Goal: Complete application form

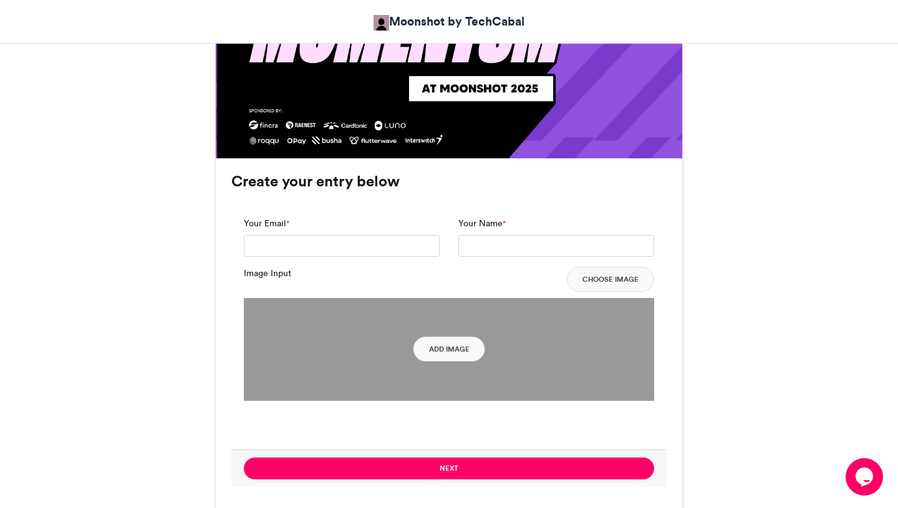
scroll to position [820, 0]
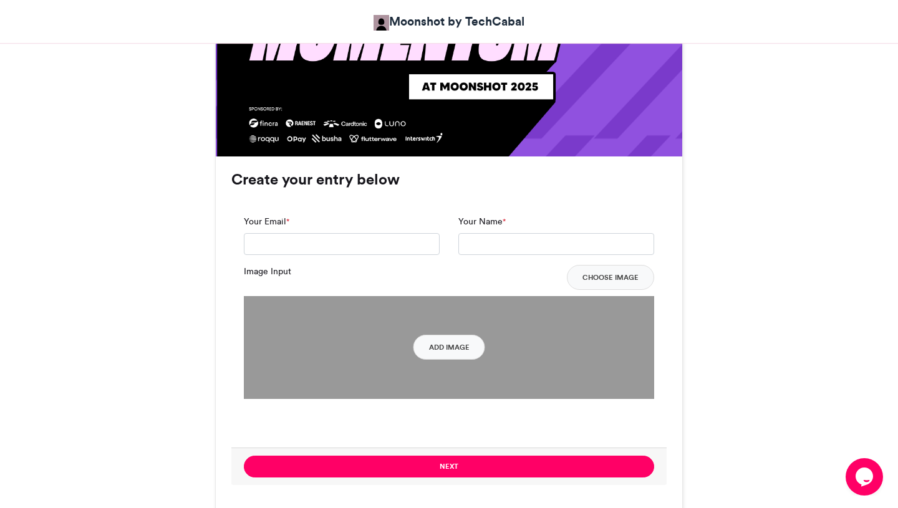
click at [305, 231] on div "Your Email *" at bounding box center [342, 235] width 196 height 41
click at [299, 245] on input "Your Email *" at bounding box center [342, 244] width 196 height 22
type input "**********"
click at [488, 246] on input "Your Name *" at bounding box center [557, 244] width 196 height 22
type input "**********"
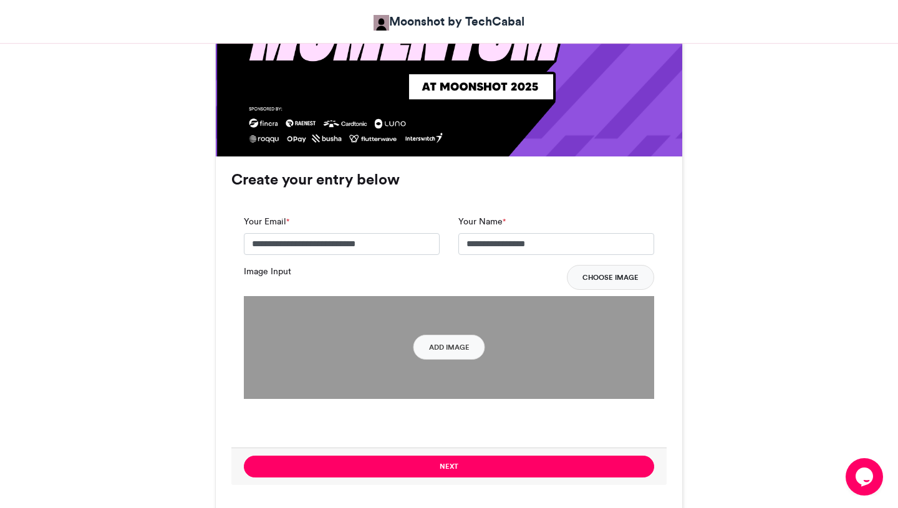
click at [588, 281] on button "Choose Image" at bounding box center [610, 277] width 87 height 25
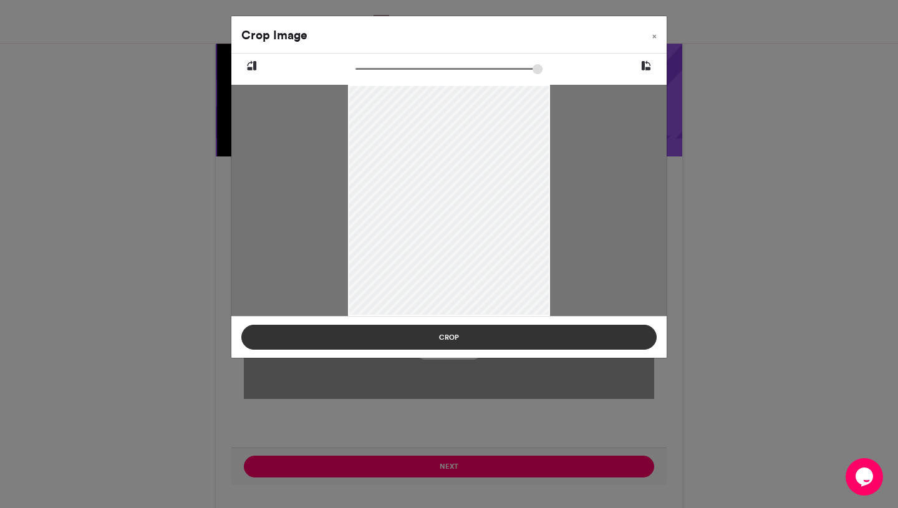
click at [514, 339] on button "Crop" at bounding box center [448, 337] width 415 height 25
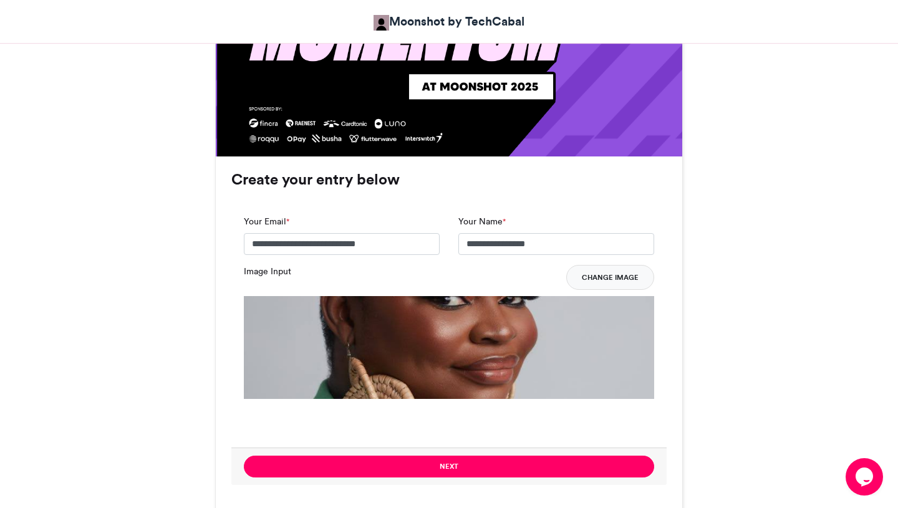
click at [608, 278] on button "Change Image" at bounding box center [610, 277] width 88 height 25
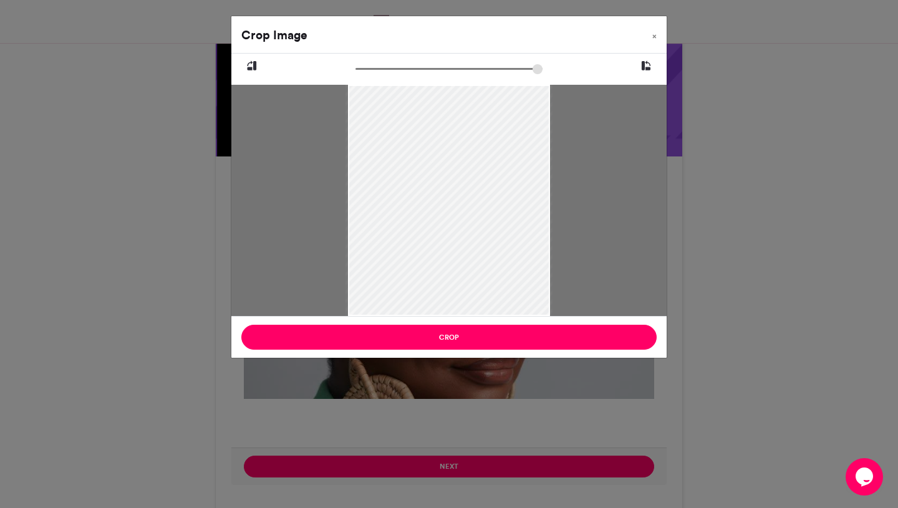
type input "******"
drag, startPoint x: 361, startPoint y: 67, endPoint x: 351, endPoint y: 74, distance: 11.2
click at [356, 74] on input "zoom" at bounding box center [449, 69] width 187 height 12
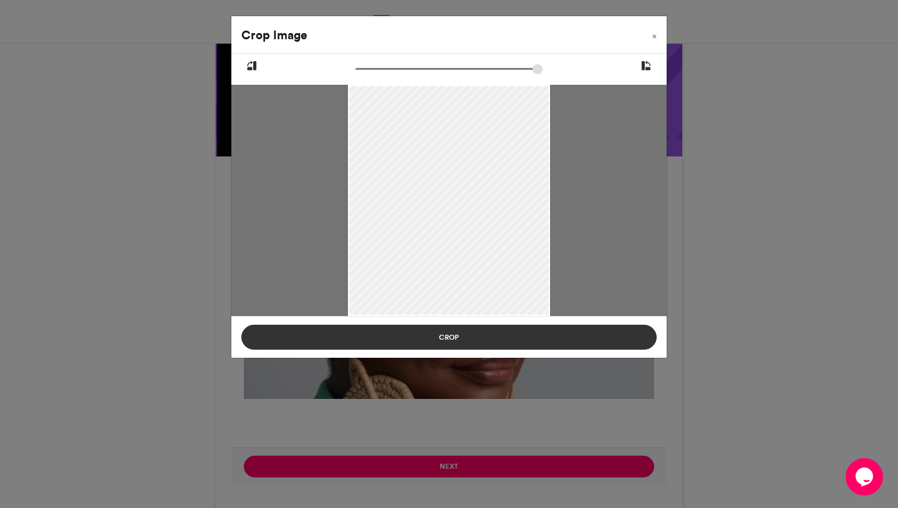
click at [419, 342] on button "Crop" at bounding box center [448, 337] width 415 height 25
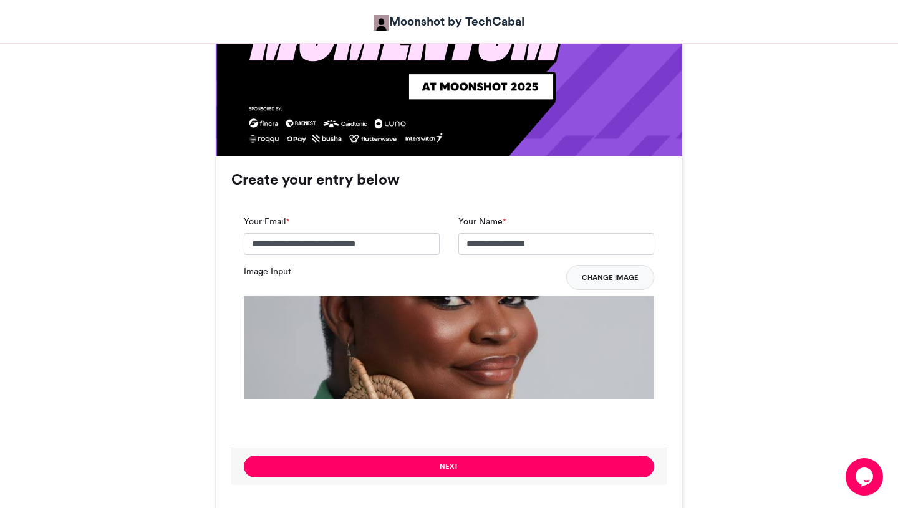
click at [611, 276] on button "Change Image" at bounding box center [610, 277] width 88 height 25
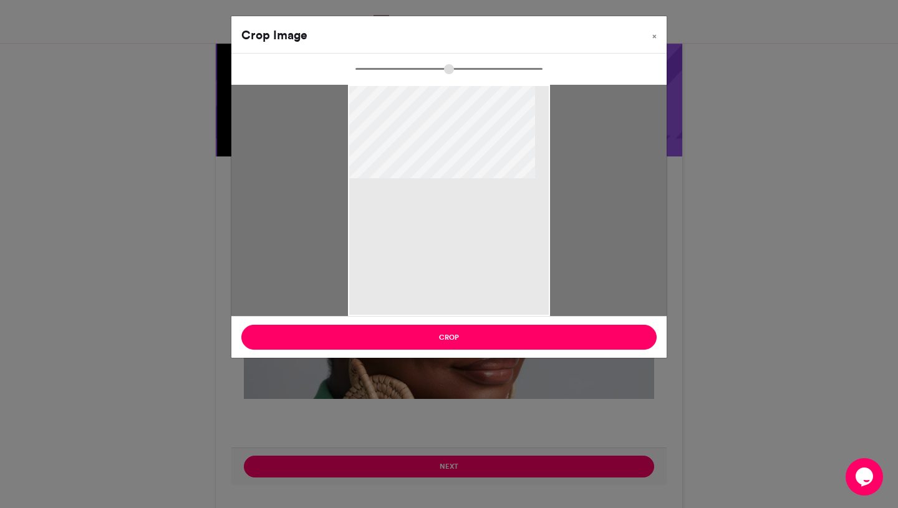
type input "******"
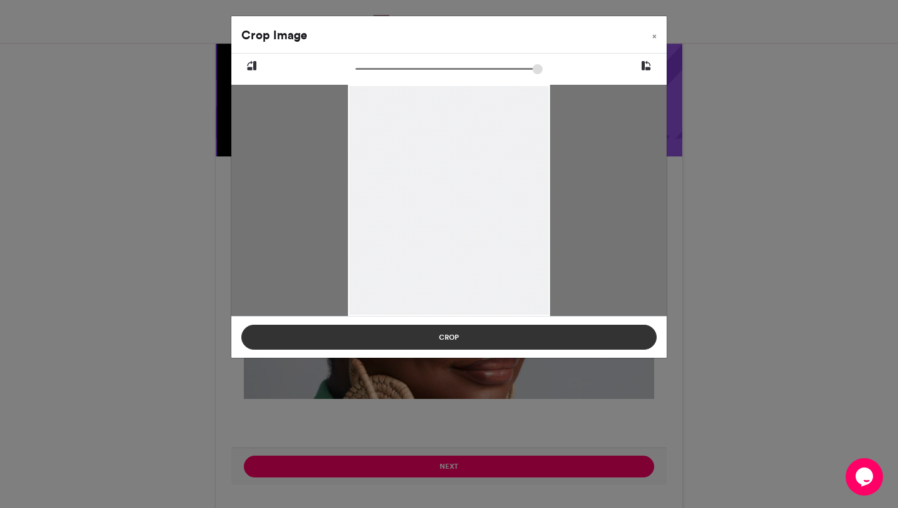
click at [556, 334] on button "Crop" at bounding box center [448, 337] width 415 height 25
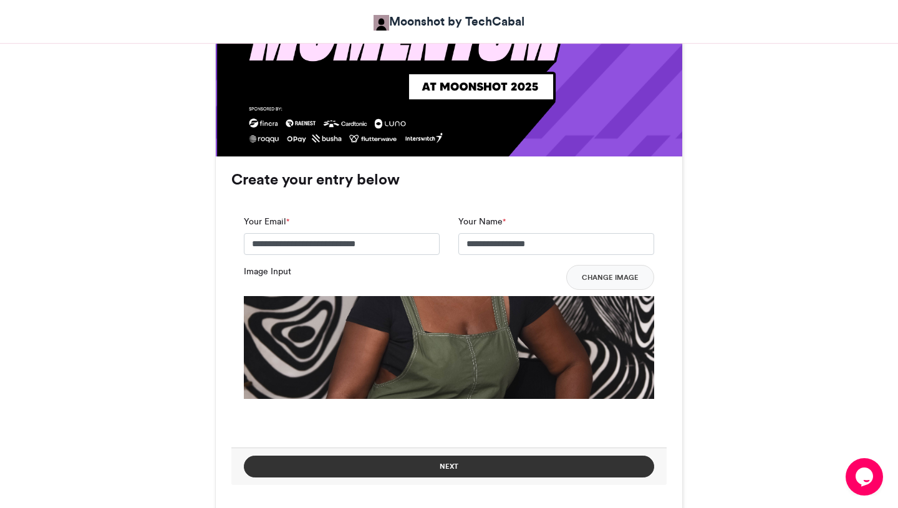
click at [506, 470] on button "Next" at bounding box center [449, 467] width 410 height 22
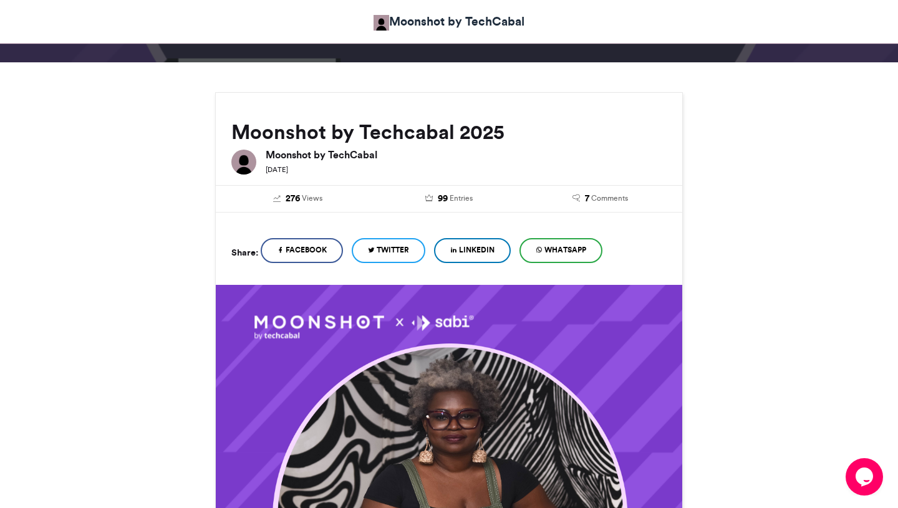
scroll to position [109, 0]
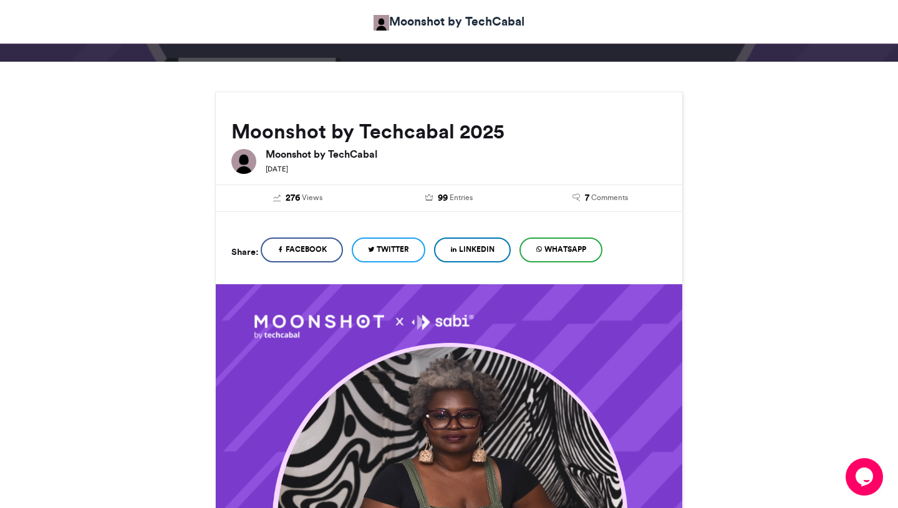
click at [473, 251] on span "LinkedIn" at bounding box center [477, 249] width 36 height 11
click at [478, 247] on span "LinkedIn" at bounding box center [477, 249] width 36 height 11
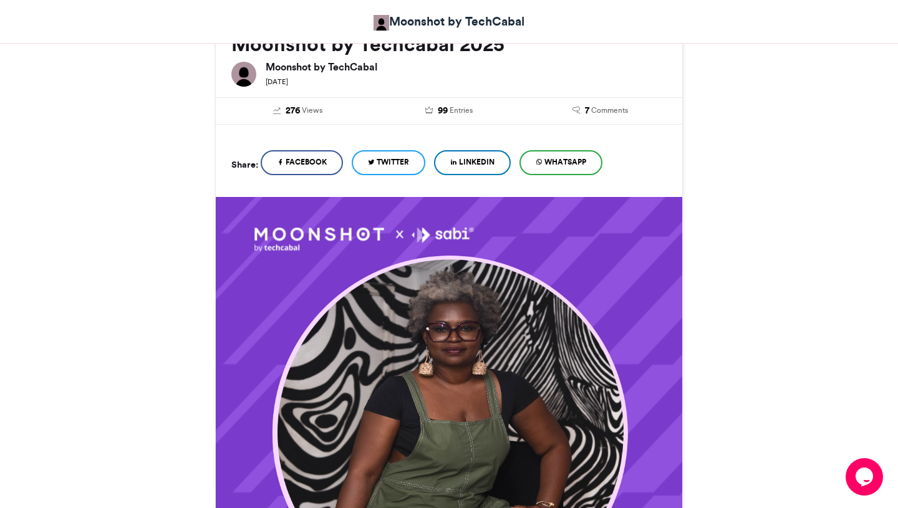
scroll to position [197, 0]
click at [575, 163] on span "WhatsApp" at bounding box center [566, 161] width 42 height 11
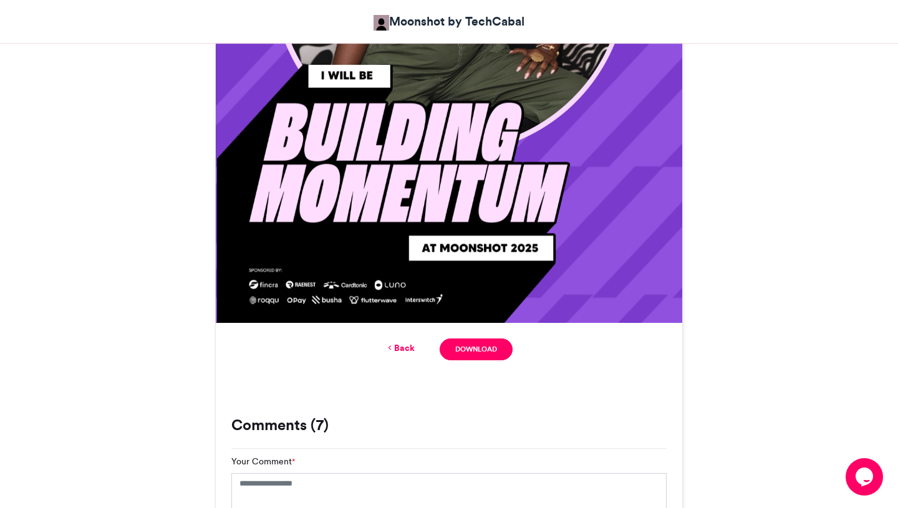
scroll to position [656, 0]
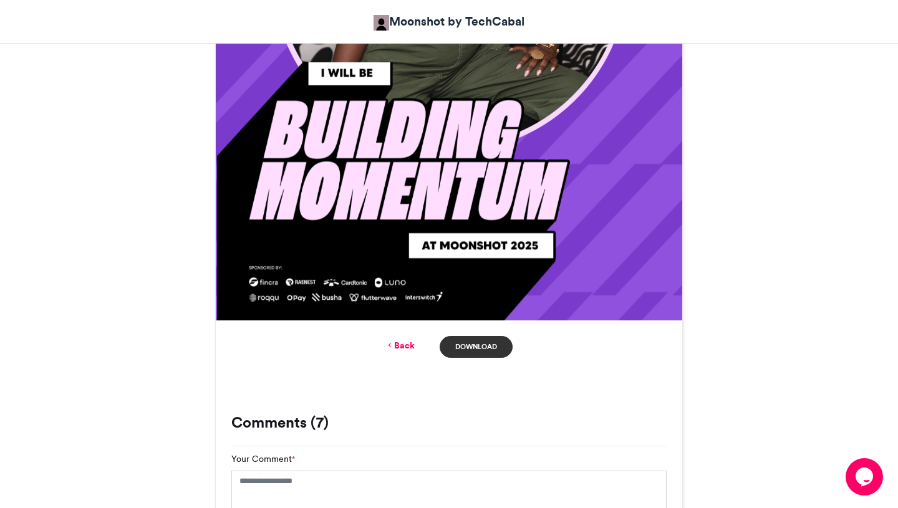
click at [487, 341] on link "Download" at bounding box center [476, 347] width 73 height 22
